Goal: Information Seeking & Learning: Check status

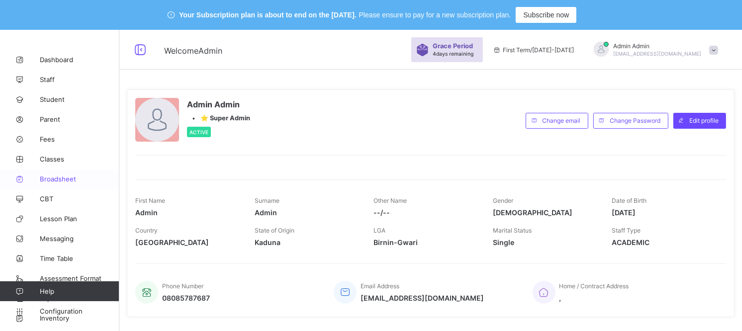
click at [61, 175] on span "Broadsheet" at bounding box center [80, 179] width 80 height 8
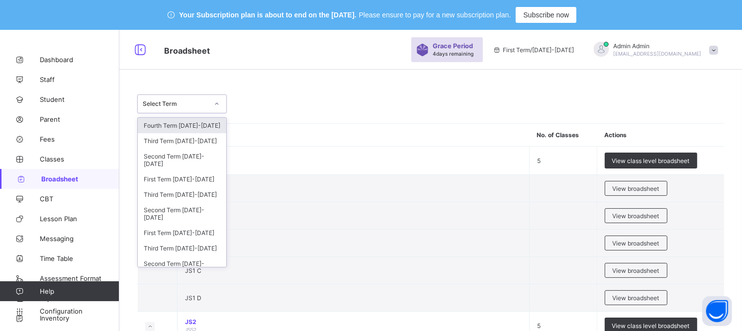
click at [194, 100] on div "Select Term" at bounding box center [176, 103] width 66 height 7
click at [192, 195] on div "Third Term [DATE]-[DATE]" at bounding box center [182, 194] width 88 height 15
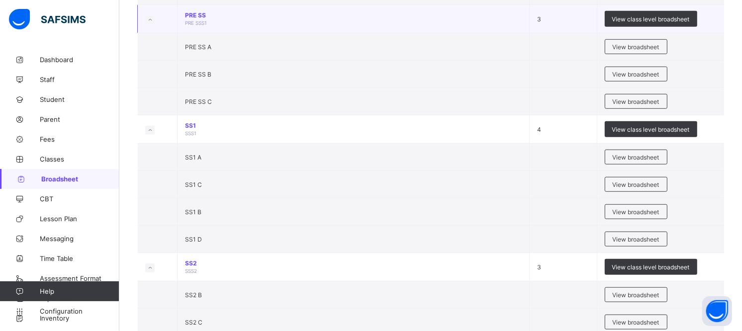
scroll to position [773, 0]
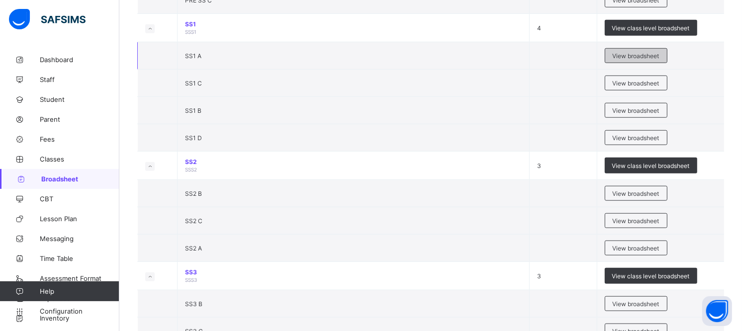
click at [629, 55] on span "View broadsheet" at bounding box center [636, 55] width 47 height 7
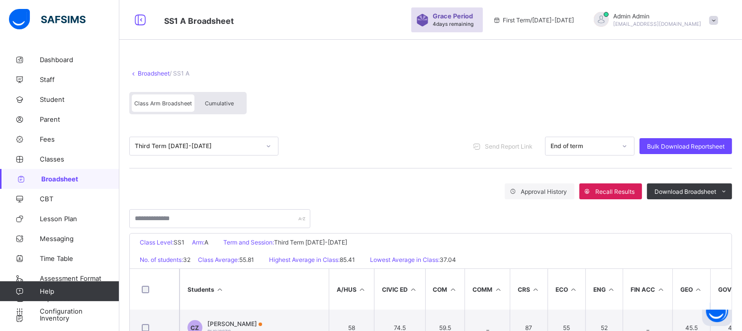
scroll to position [235, 0]
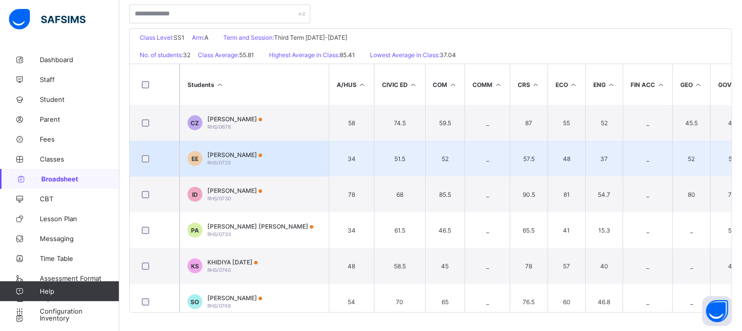
click at [234, 148] on td "EE [PERSON_NAME] RHS/0725" at bounding box center [253, 159] width 149 height 36
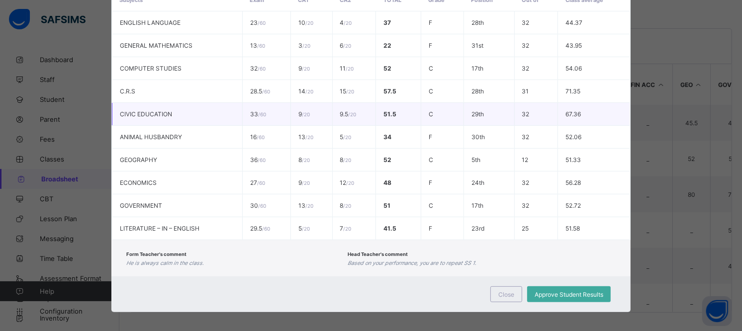
scroll to position [230, 0]
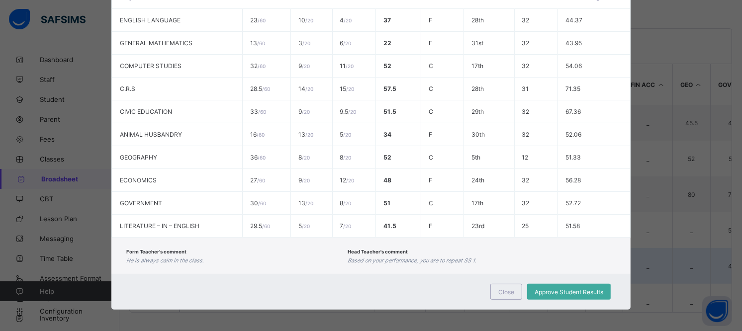
drag, startPoint x: 507, startPoint y: 282, endPoint x: 491, endPoint y: 267, distance: 21.8
click at [506, 284] on div "Close" at bounding box center [506, 292] width 32 height 16
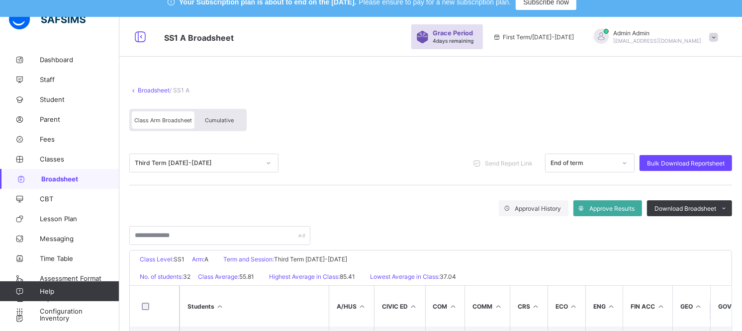
scroll to position [0, 0]
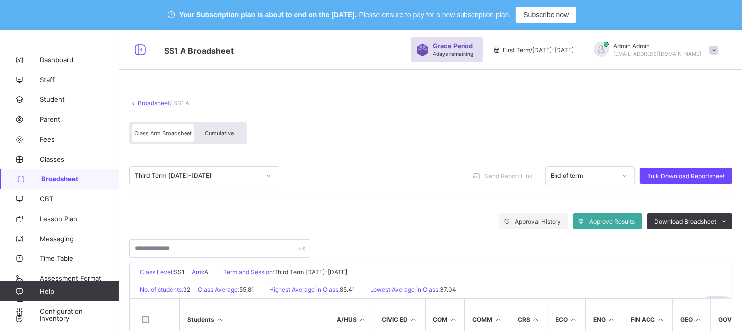
click at [238, 125] on div "Cumulative" at bounding box center [219, 132] width 50 height 17
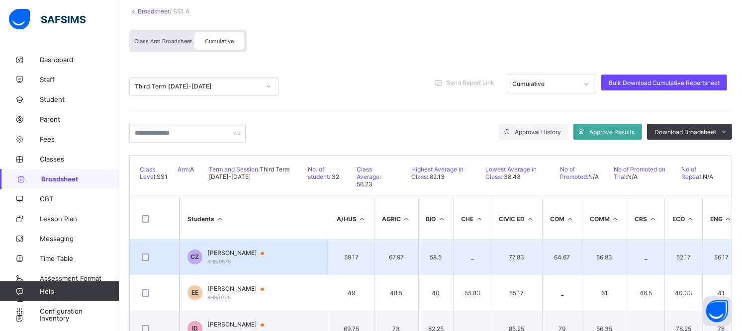
scroll to position [226, 0]
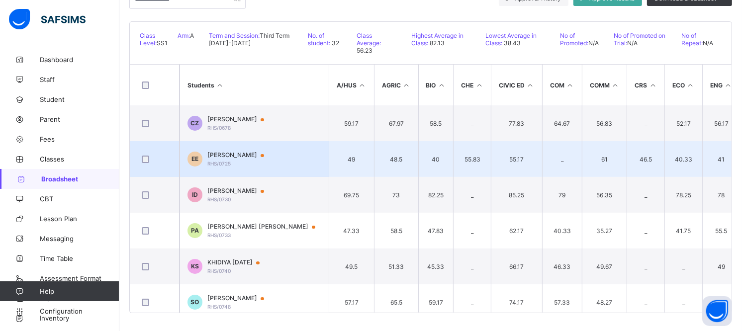
click at [242, 154] on span "[PERSON_NAME]" at bounding box center [240, 155] width 66 height 8
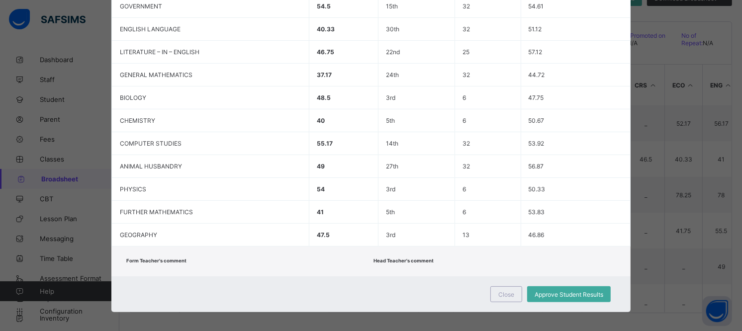
scroll to position [314, 0]
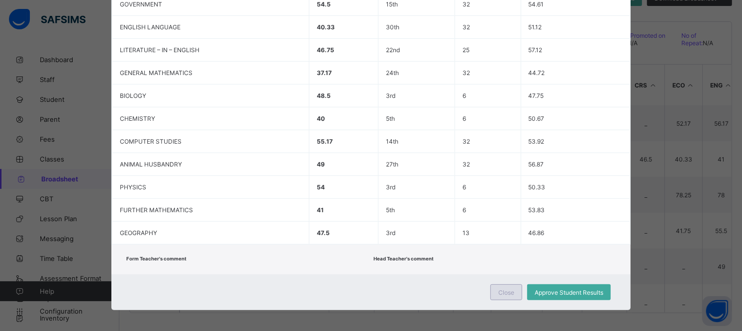
click at [499, 289] on span "Close" at bounding box center [506, 292] width 16 height 7
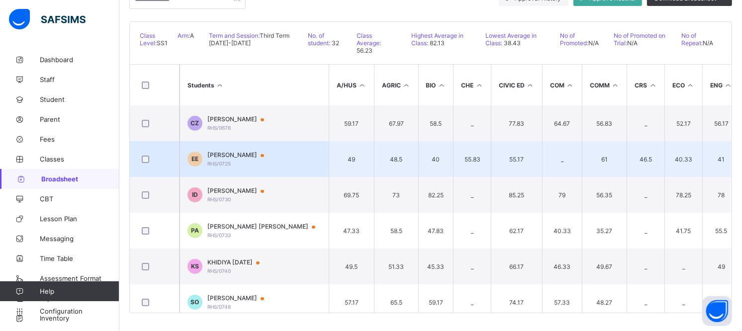
click at [233, 147] on td "EE [PERSON_NAME] RHS/0725" at bounding box center [253, 159] width 149 height 36
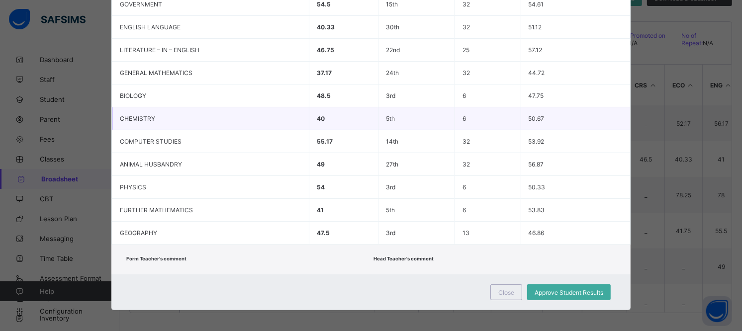
scroll to position [0, 0]
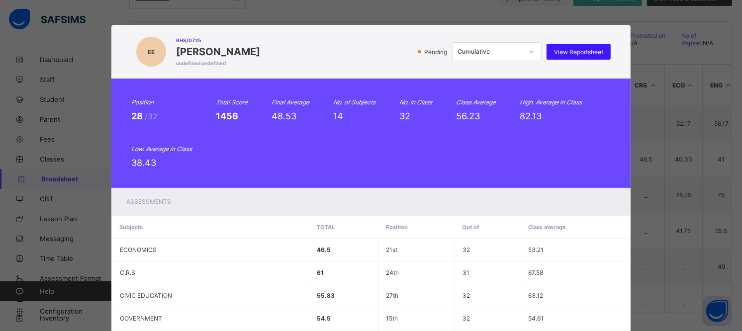
click at [589, 45] on div "View Reportsheet" at bounding box center [578, 52] width 64 height 16
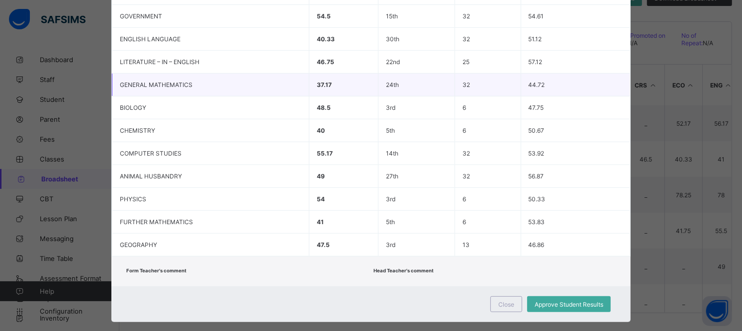
scroll to position [314, 0]
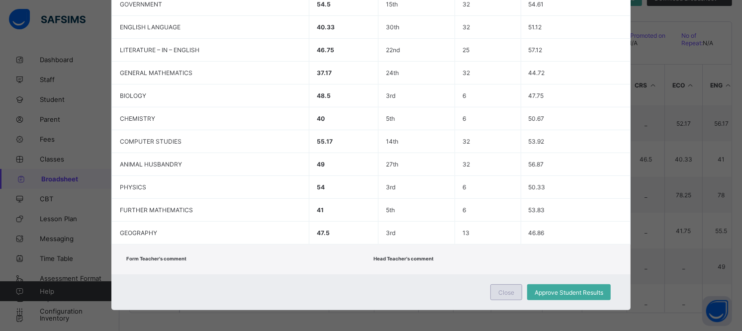
click at [514, 292] on div "Close" at bounding box center [506, 292] width 32 height 16
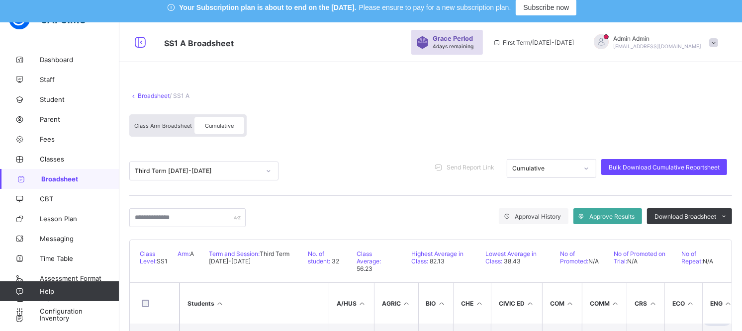
scroll to position [0, 0]
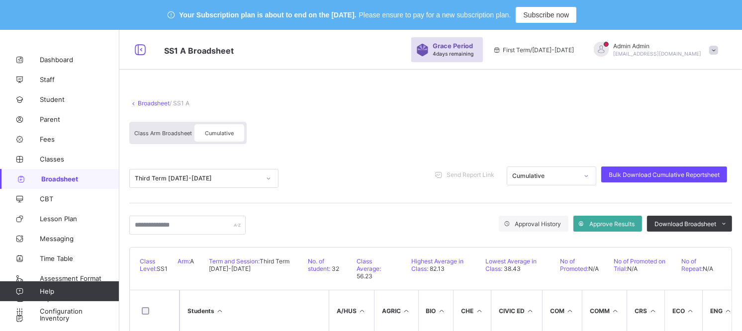
click at [159, 138] on div "Class Arm Broadsheet" at bounding box center [163, 132] width 63 height 17
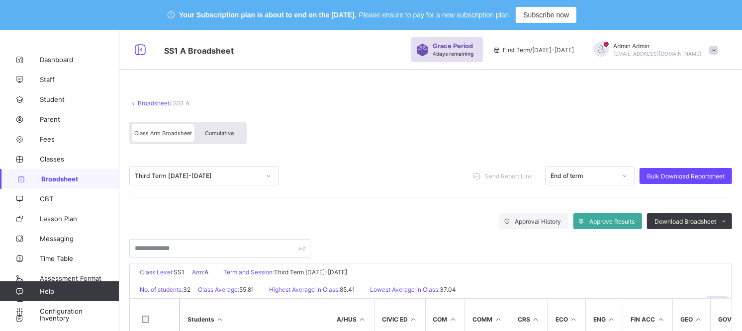
click at [176, 130] on span "Class Arm Broadsheet" at bounding box center [163, 133] width 58 height 7
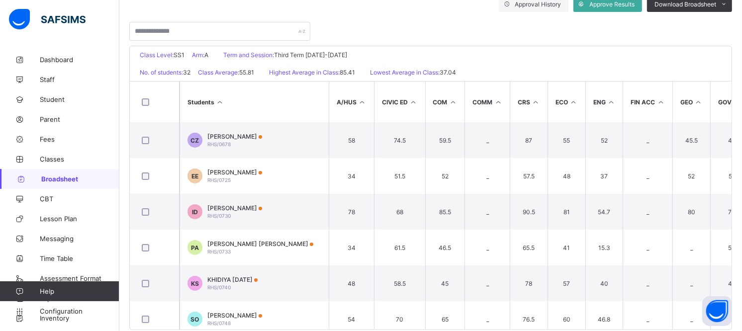
scroll to position [221, 0]
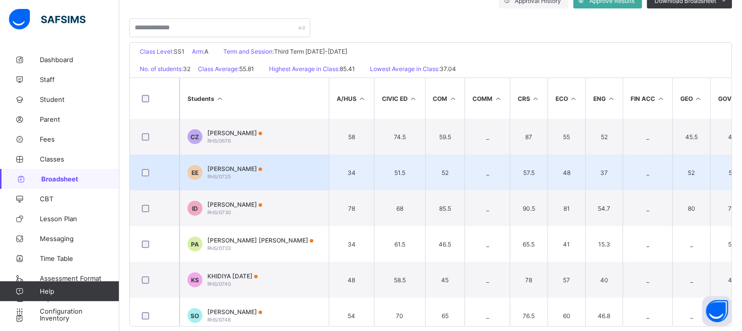
click at [235, 166] on span "[PERSON_NAME]" at bounding box center [234, 168] width 55 height 7
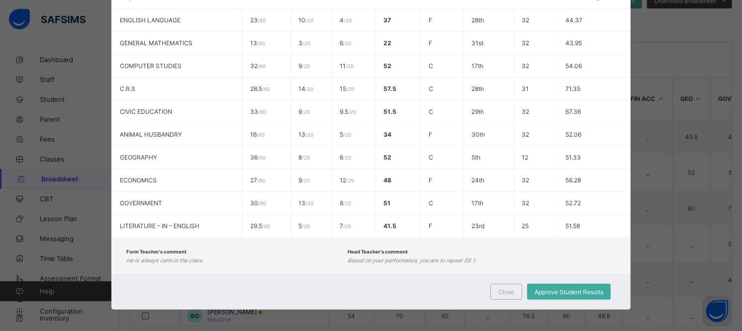
scroll to position [0, 0]
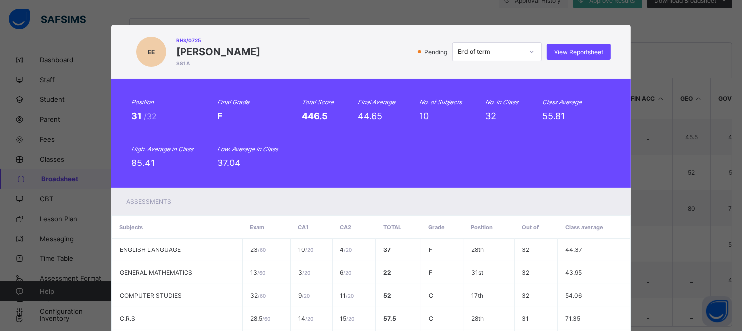
click at [578, 61] on div "EE RHS/0725 [PERSON_NAME] SS1 A Pending End of term View Reportsheet" at bounding box center [370, 52] width 479 height 34
click at [577, 55] on div "View Reportsheet" at bounding box center [578, 52] width 64 height 16
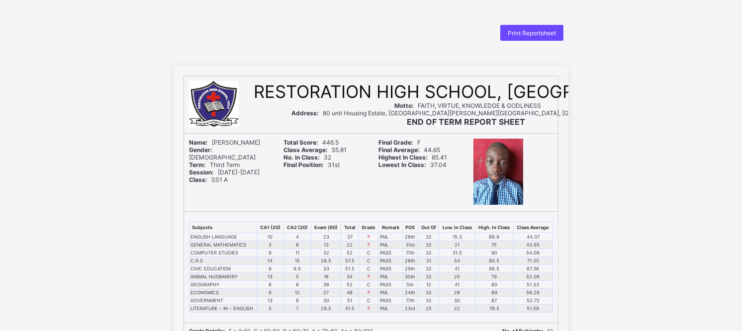
click at [553, 196] on div at bounding box center [513, 173] width 80 height 68
click at [536, 30] on span "Print Reportsheet" at bounding box center [532, 32] width 48 height 7
